Goal: Information Seeking & Learning: Compare options

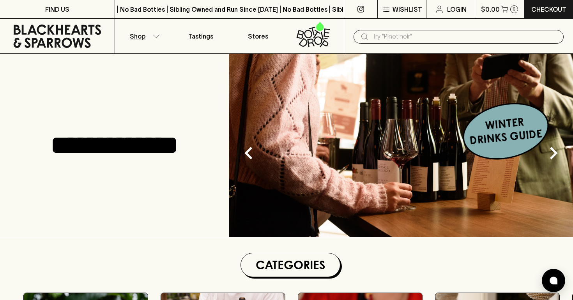
click at [141, 40] on p "Shop" at bounding box center [138, 36] width 16 height 9
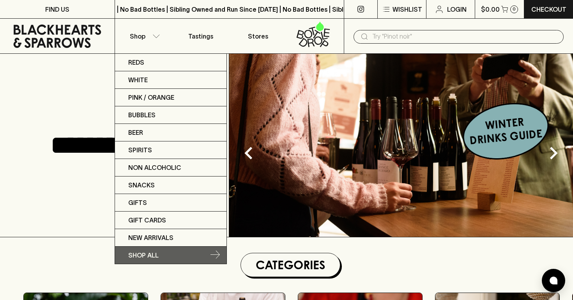
click at [152, 256] on p "SHOP ALL" at bounding box center [143, 255] width 30 height 9
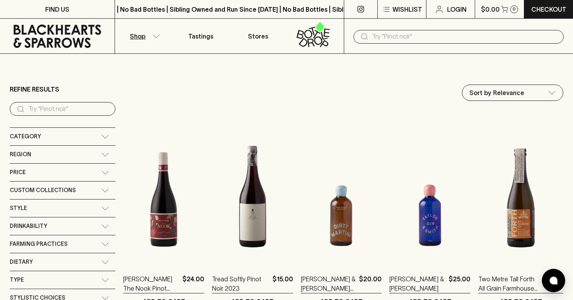
click at [147, 34] on button "Shop" at bounding box center [143, 36] width 57 height 35
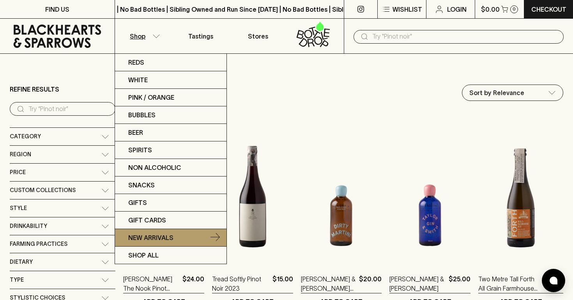
click at [168, 237] on p "New Arrivals" at bounding box center [150, 237] width 45 height 9
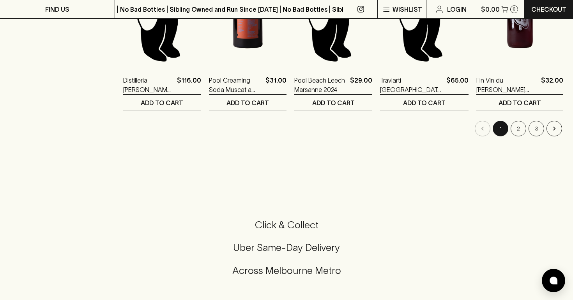
scroll to position [820, 0]
click at [522, 129] on button "2" at bounding box center [518, 128] width 16 height 16
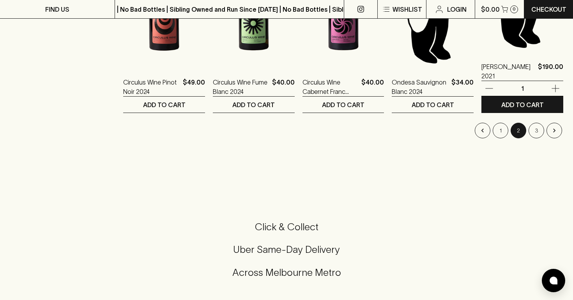
scroll to position [820, 0]
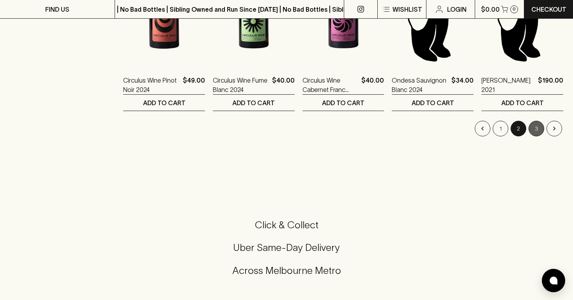
click at [539, 131] on button "3" at bounding box center [536, 129] width 16 height 16
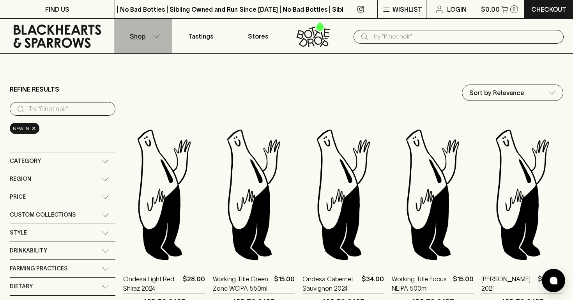
click at [152, 38] on button "Shop" at bounding box center [143, 36] width 57 height 35
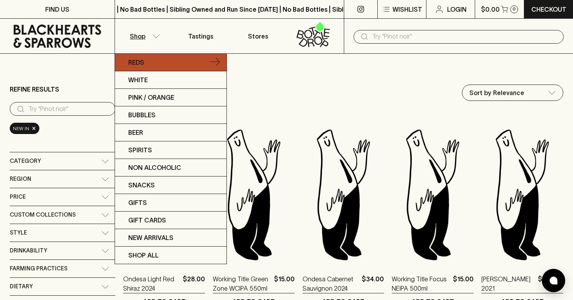
click at [140, 65] on p "Reds" at bounding box center [136, 62] width 16 height 9
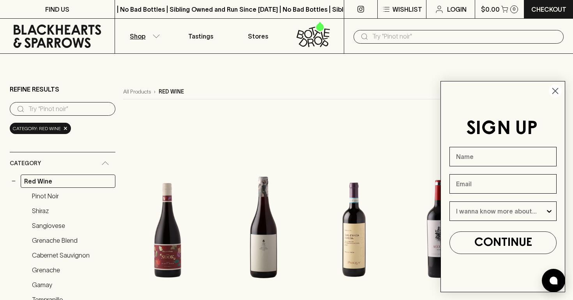
click at [551, 93] on circle "Close dialog" at bounding box center [555, 91] width 13 height 13
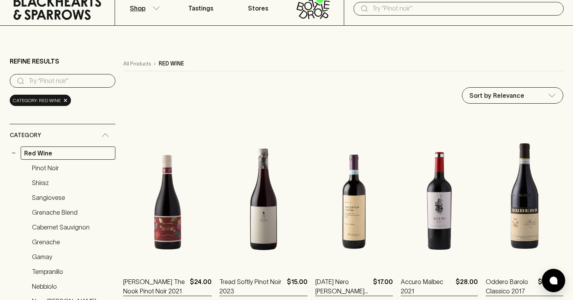
scroll to position [31, 0]
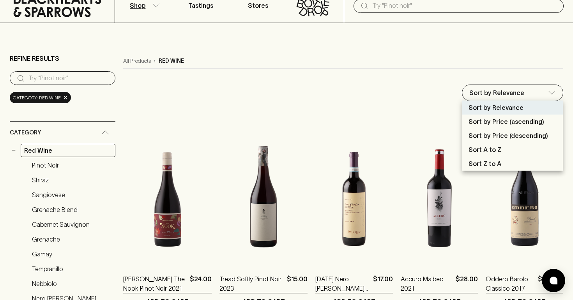
click at [507, 142] on li "Sort by Price (descending)" at bounding box center [512, 136] width 101 height 14
type input "price:desc"
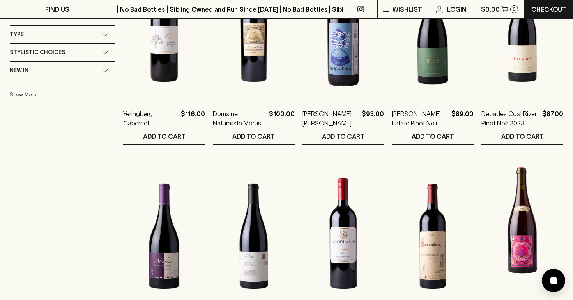
scroll to position [840, 0]
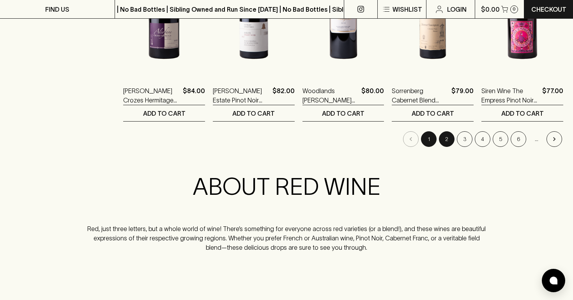
click at [448, 144] on button "2" at bounding box center [447, 139] width 16 height 16
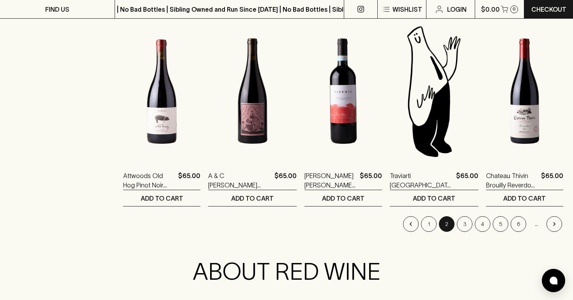
scroll to position [762, 0]
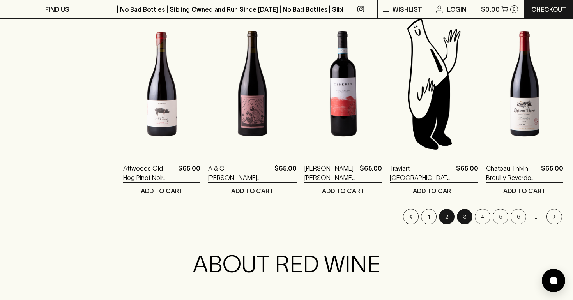
click at [467, 219] on button "3" at bounding box center [465, 217] width 16 height 16
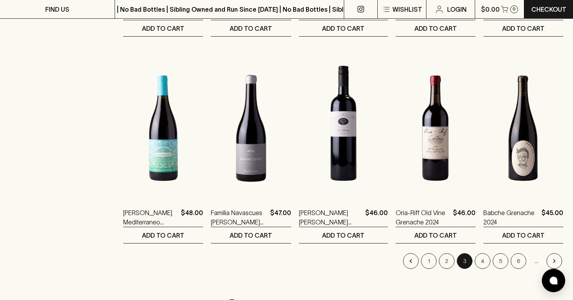
scroll to position [738, 0]
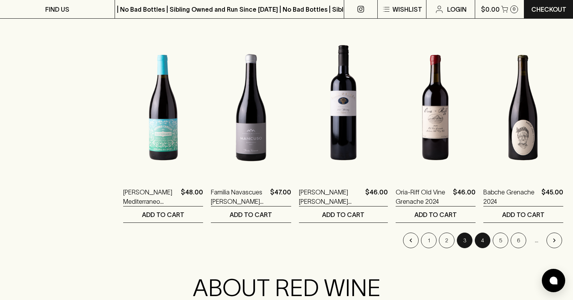
click at [478, 241] on button "4" at bounding box center [483, 241] width 16 height 16
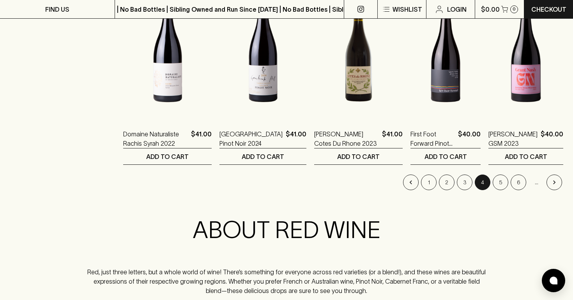
scroll to position [764, 0]
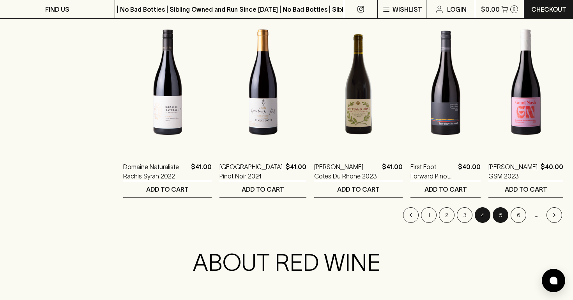
click at [503, 218] on button "5" at bounding box center [501, 215] width 16 height 16
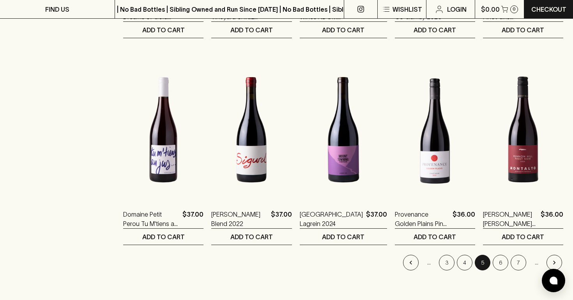
scroll to position [746, 0]
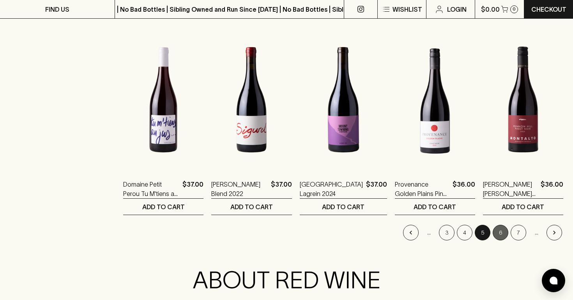
click at [498, 236] on button "6" at bounding box center [501, 233] width 16 height 16
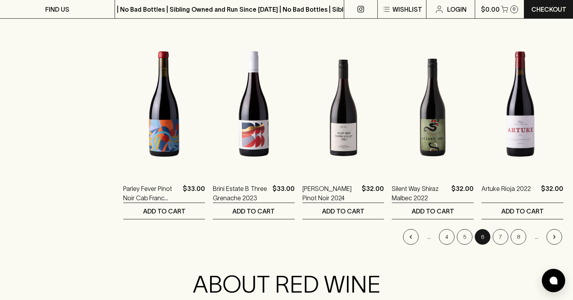
scroll to position [745, 0]
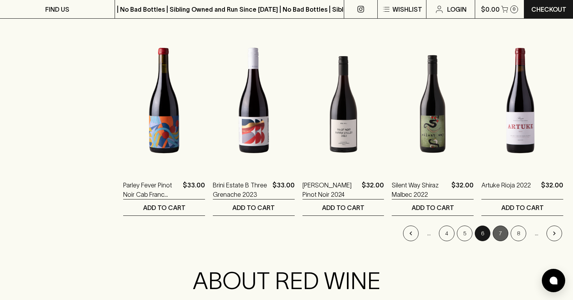
click at [503, 236] on button "7" at bounding box center [501, 234] width 16 height 16
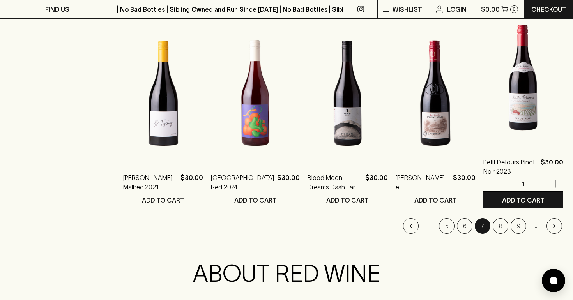
scroll to position [775, 0]
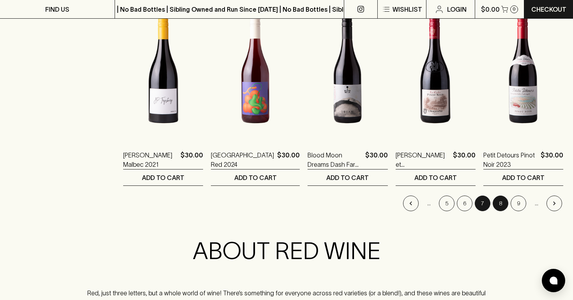
click at [502, 204] on button "8" at bounding box center [501, 204] width 16 height 16
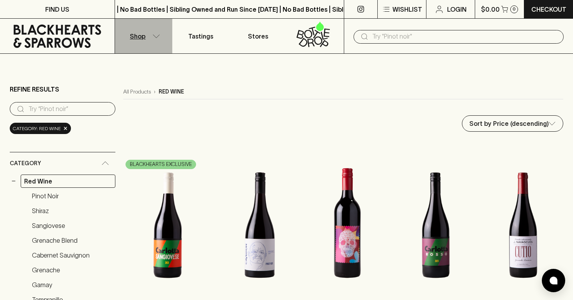
click at [161, 36] on button "Shop" at bounding box center [143, 36] width 57 height 35
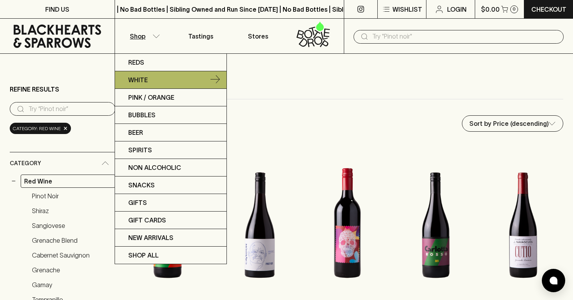
click at [138, 80] on p "White" at bounding box center [137, 79] width 19 height 9
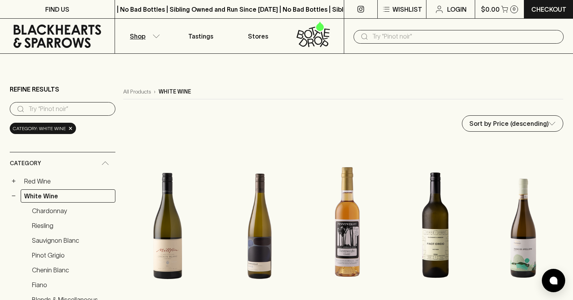
click at [533, 131] on div "Sort by Price (descending) price:desc ​" at bounding box center [512, 123] width 101 height 16
click at [533, 115] on div "Sort by Price (descending) price:desc ​" at bounding box center [512, 123] width 101 height 16
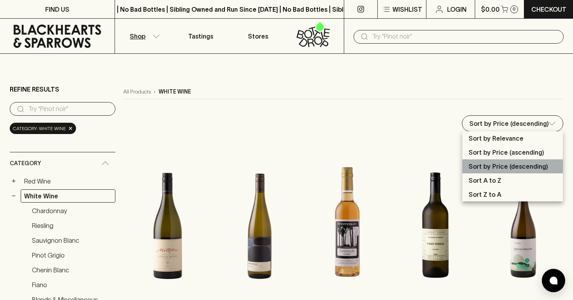
click at [504, 164] on p "Sort by Price (descending)" at bounding box center [507, 166] width 79 height 9
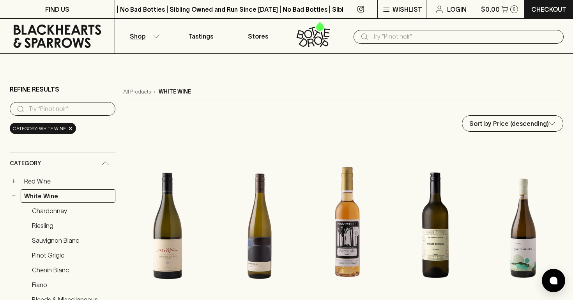
scroll to position [2, 0]
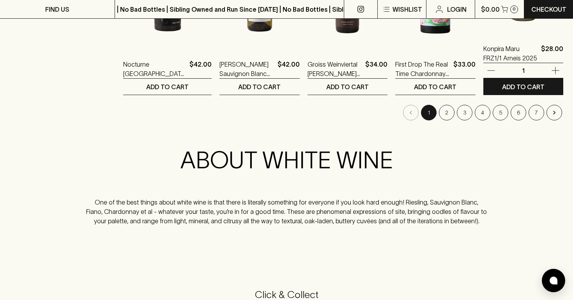
scroll to position [867, 0]
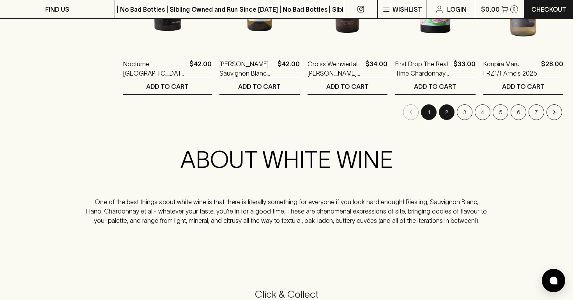
click at [447, 111] on button "2" at bounding box center [447, 112] width 16 height 16
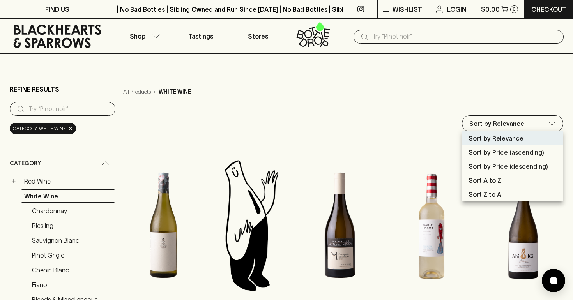
click at [507, 169] on p "Sort by Price (descending)" at bounding box center [507, 166] width 79 height 9
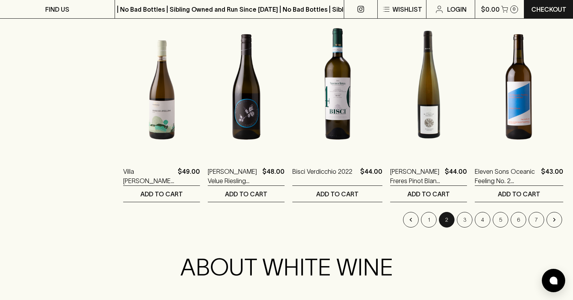
scroll to position [760, 0]
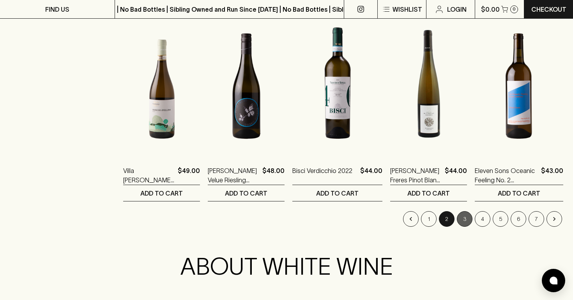
click at [463, 221] on button "3" at bounding box center [465, 219] width 16 height 16
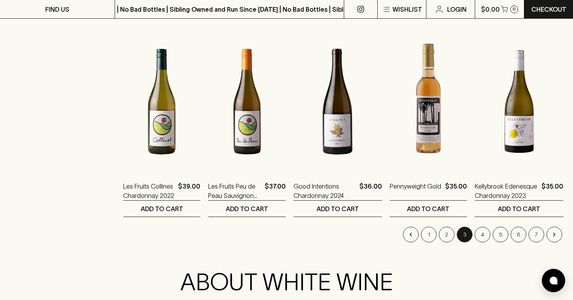
scroll to position [744, 0]
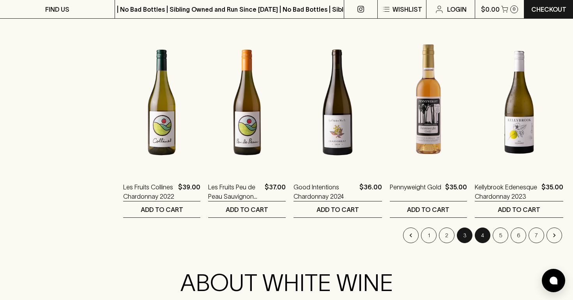
click at [481, 234] on button "4" at bounding box center [483, 236] width 16 height 16
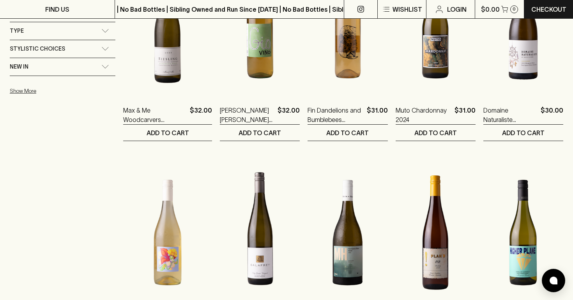
scroll to position [724, 0]
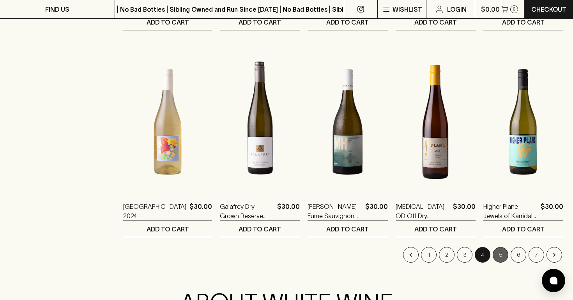
click at [502, 254] on button "5" at bounding box center [501, 255] width 16 height 16
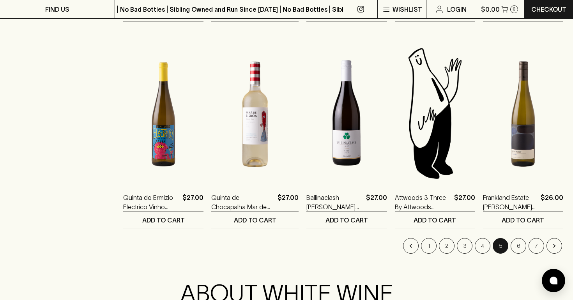
scroll to position [761, 0]
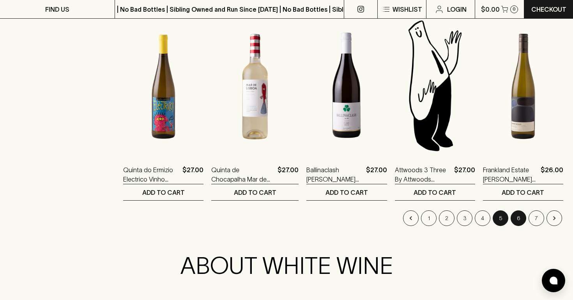
click at [518, 221] on button "6" at bounding box center [518, 218] width 16 height 16
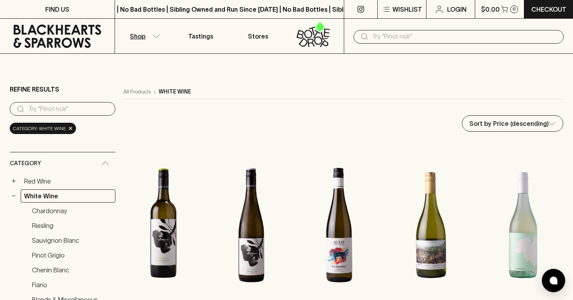
click at [137, 33] on p "Shop" at bounding box center [138, 36] width 16 height 9
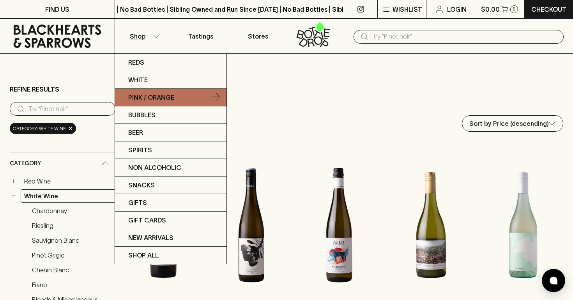
click at [151, 100] on p "Pink / Orange" at bounding box center [151, 97] width 46 height 9
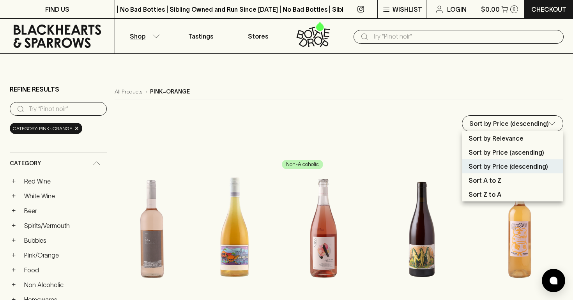
click at [488, 141] on p "Sort by Relevance" at bounding box center [495, 138] width 55 height 9
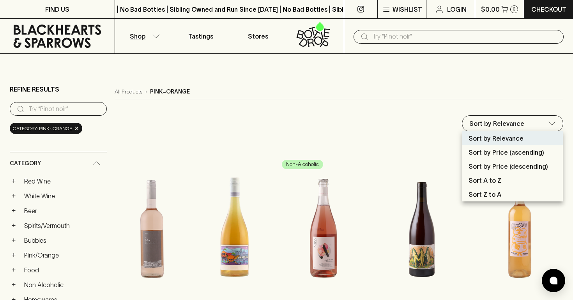
click at [496, 169] on p "Sort by Price (descending)" at bounding box center [507, 166] width 79 height 9
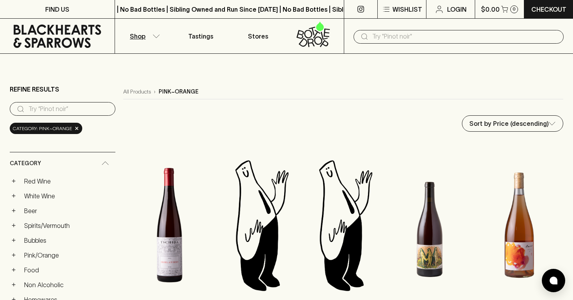
click at [145, 36] on p "Shop" at bounding box center [138, 36] width 16 height 9
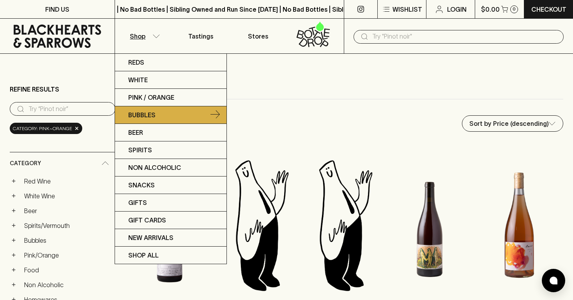
click at [144, 115] on p "Bubbles" at bounding box center [141, 114] width 27 height 9
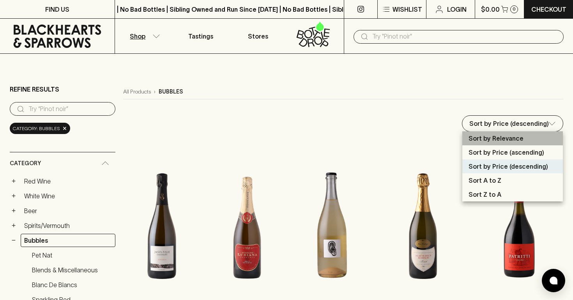
click at [481, 133] on li "Sort by Relevance" at bounding box center [512, 138] width 101 height 14
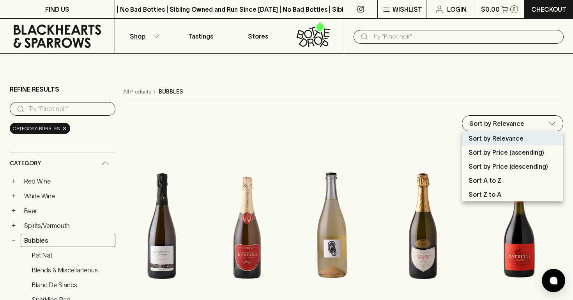
click at [492, 165] on p "Sort by Price (descending)" at bounding box center [507, 166] width 79 height 9
type input "price:desc"
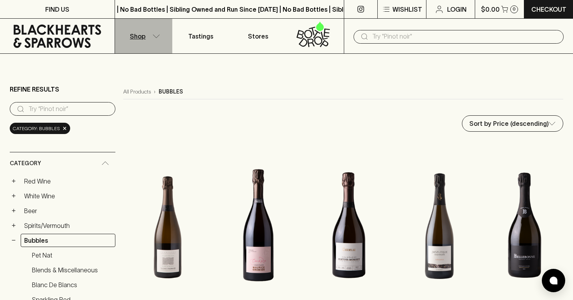
click at [150, 33] on button "Shop" at bounding box center [143, 36] width 57 height 35
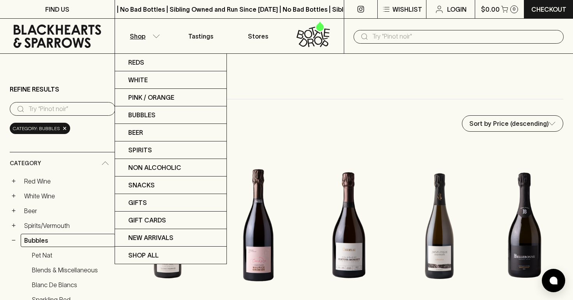
click at [351, 95] on div at bounding box center [286, 150] width 573 height 300
